Goal: Task Accomplishment & Management: Use online tool/utility

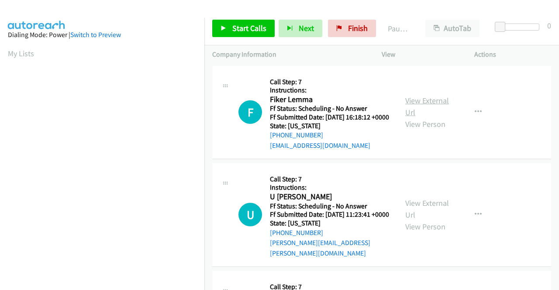
click at [418, 107] on link "View External Url" at bounding box center [427, 107] width 44 height 22
click at [409, 211] on link "View External Url" at bounding box center [427, 209] width 44 height 22
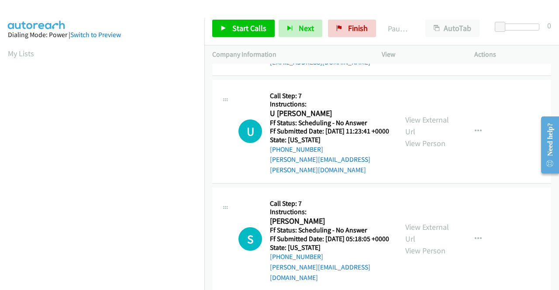
scroll to position [87, 0]
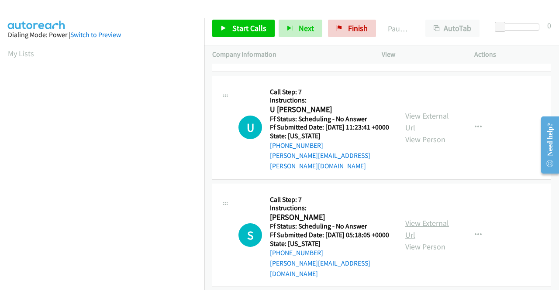
click at [414, 230] on link "View External Url" at bounding box center [427, 229] width 44 height 22
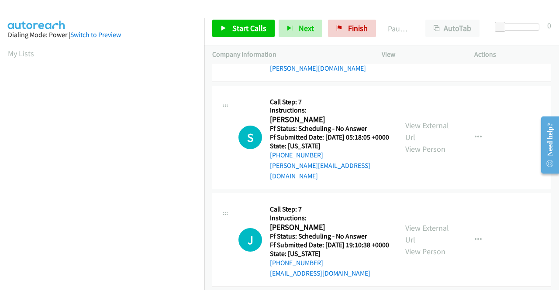
scroll to position [218, 0]
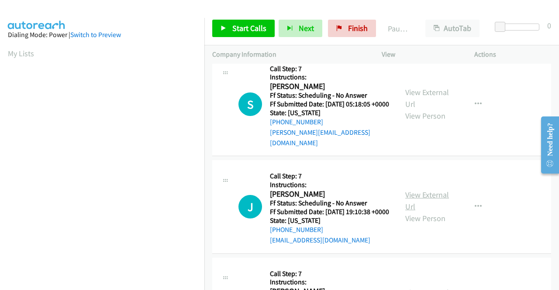
click at [419, 206] on link "View External Url" at bounding box center [427, 201] width 44 height 22
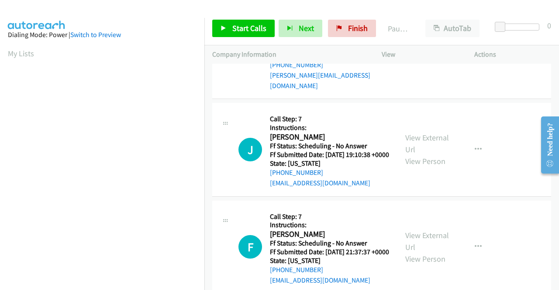
scroll to position [306, 0]
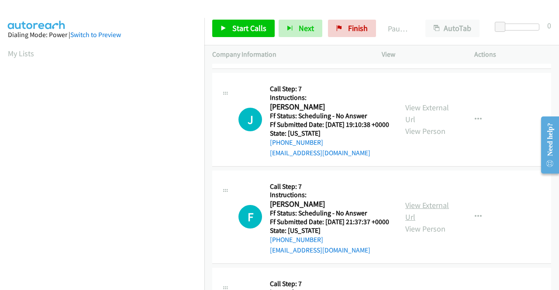
click at [423, 222] on link "View External Url" at bounding box center [427, 211] width 44 height 22
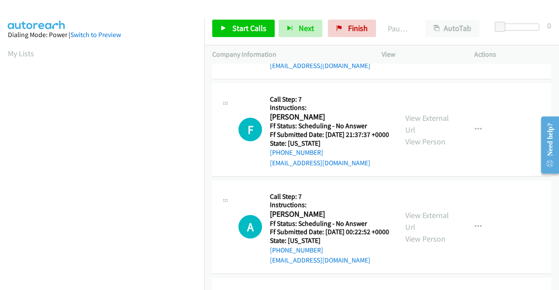
scroll to position [480, 0]
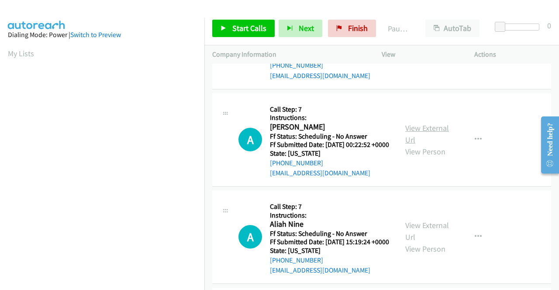
click at [411, 145] on link "View External Url" at bounding box center [427, 134] width 44 height 22
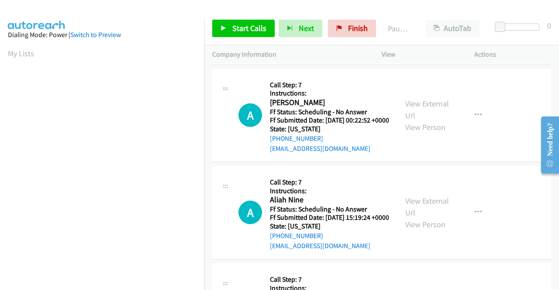
scroll to position [568, 0]
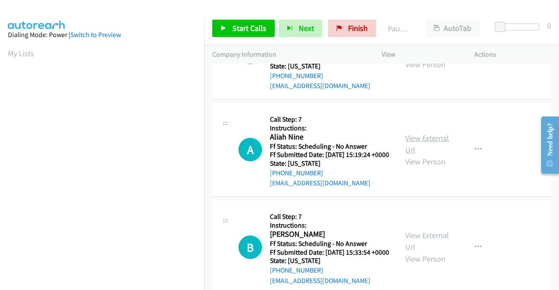
click at [421, 155] on link "View External Url" at bounding box center [427, 144] width 44 height 22
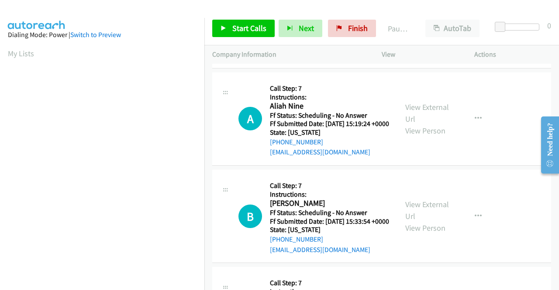
scroll to position [611, 0]
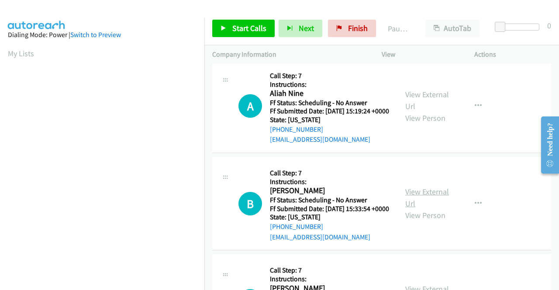
click at [422, 209] on link "View External Url" at bounding box center [427, 198] width 44 height 22
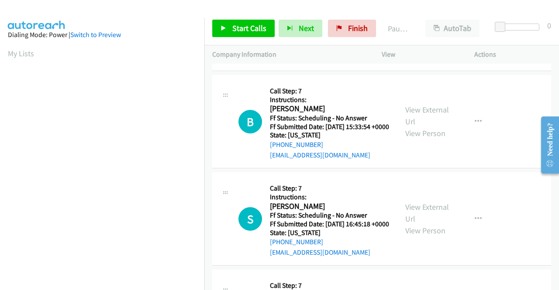
scroll to position [699, 0]
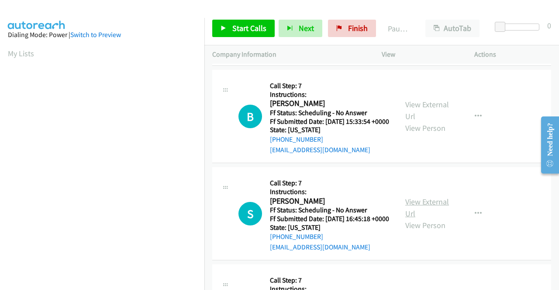
click at [411, 219] on link "View External Url" at bounding box center [427, 208] width 44 height 22
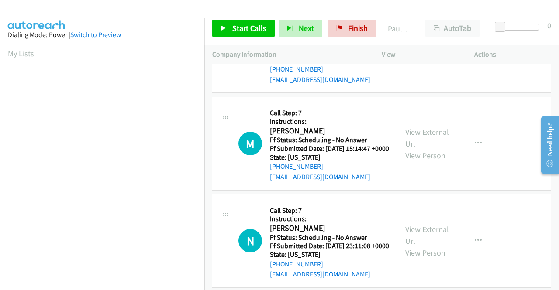
scroll to position [873, 0]
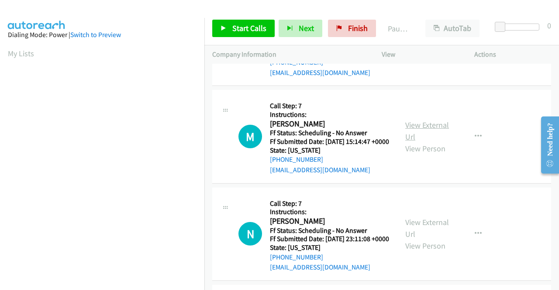
click at [428, 142] on link "View External Url" at bounding box center [427, 131] width 44 height 22
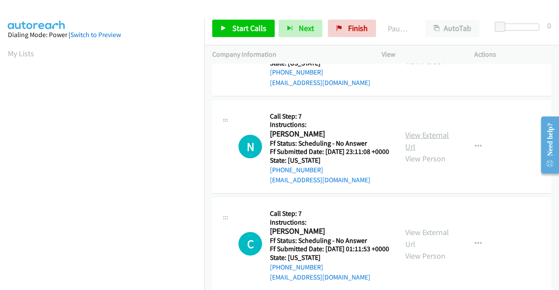
click at [416, 152] on link "View External Url" at bounding box center [427, 141] width 44 height 22
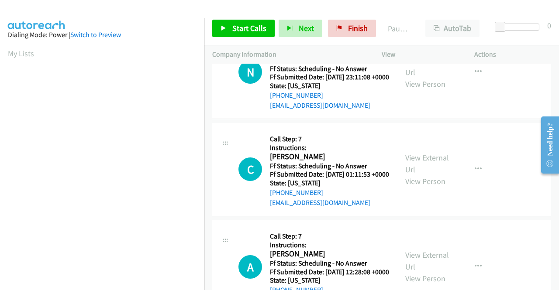
scroll to position [1048, 0]
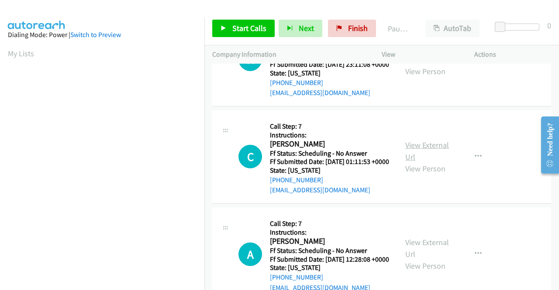
click at [428, 162] on link "View External Url" at bounding box center [427, 151] width 44 height 22
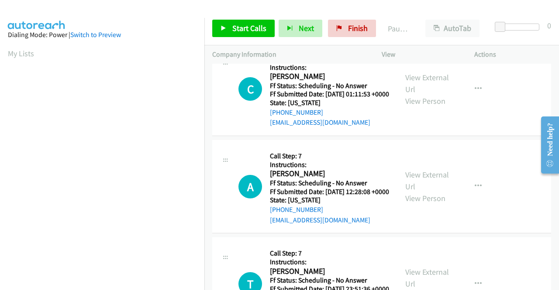
scroll to position [1135, 0]
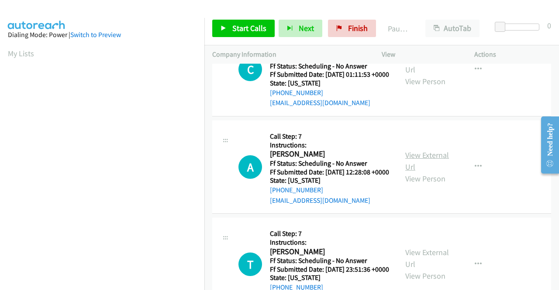
click at [415, 172] on link "View External Url" at bounding box center [427, 161] width 44 height 22
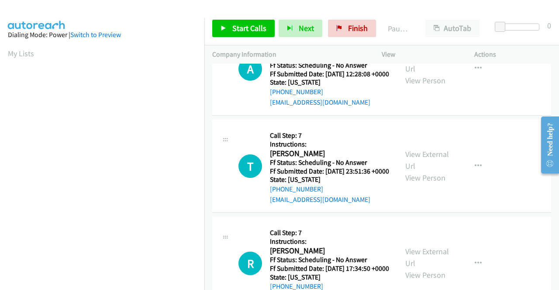
scroll to position [1266, 0]
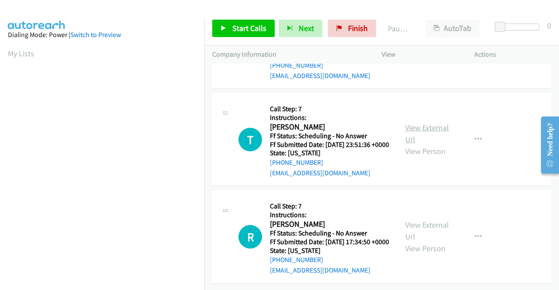
click at [412, 145] on link "View External Url" at bounding box center [427, 134] width 44 height 22
click at [412, 220] on link "View External Url" at bounding box center [427, 231] width 44 height 22
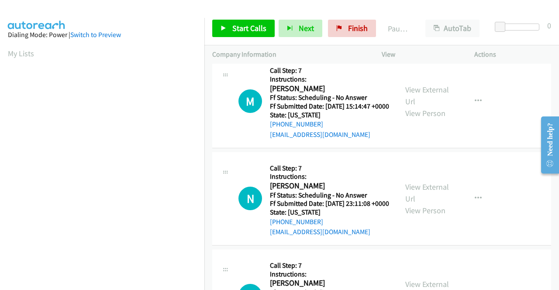
scroll to position [0, 0]
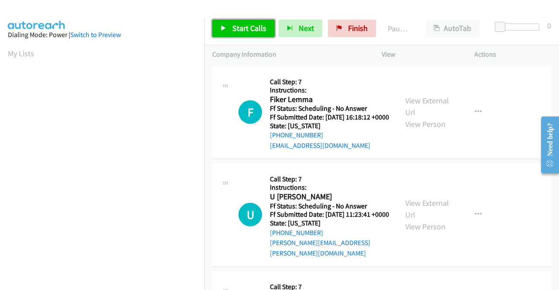
click at [255, 27] on span "Start Calls" at bounding box center [249, 28] width 34 height 10
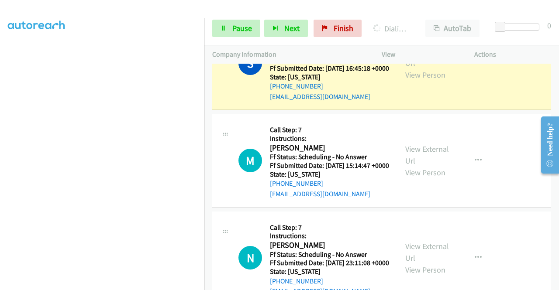
scroll to position [1004, 0]
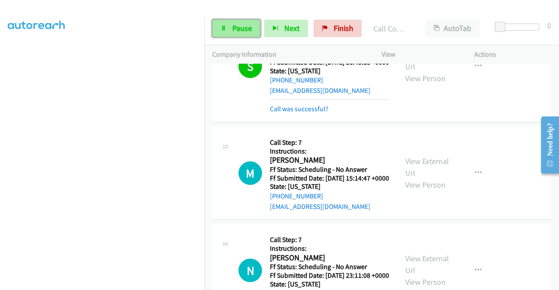
click at [233, 27] on span "Pause" at bounding box center [242, 28] width 20 height 10
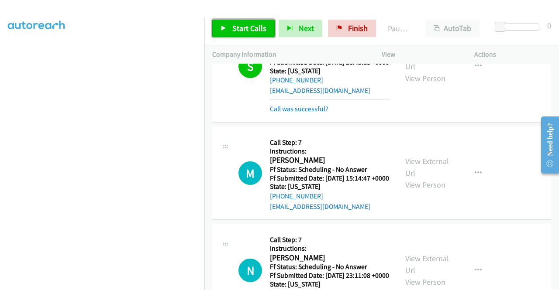
click at [233, 27] on span "Start Calls" at bounding box center [249, 28] width 34 height 10
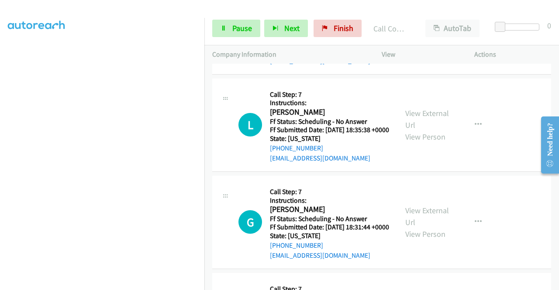
scroll to position [1711, 0]
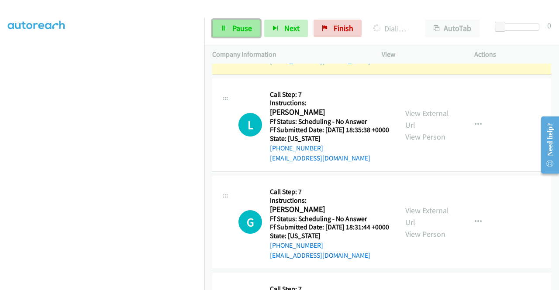
click at [241, 29] on span "Pause" at bounding box center [242, 28] width 20 height 10
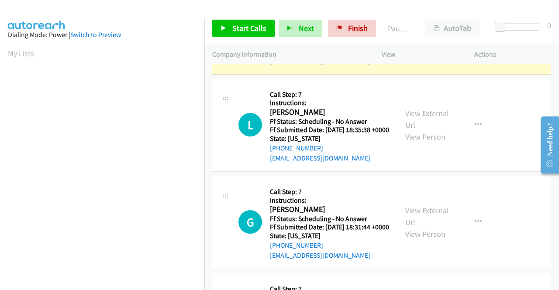
scroll to position [199, 0]
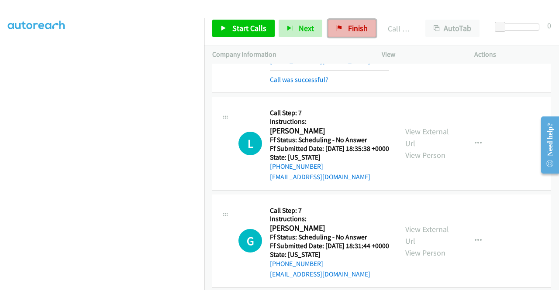
click at [351, 28] on span "Finish" at bounding box center [358, 28] width 20 height 10
